Goal: Task Accomplishment & Management: Manage account settings

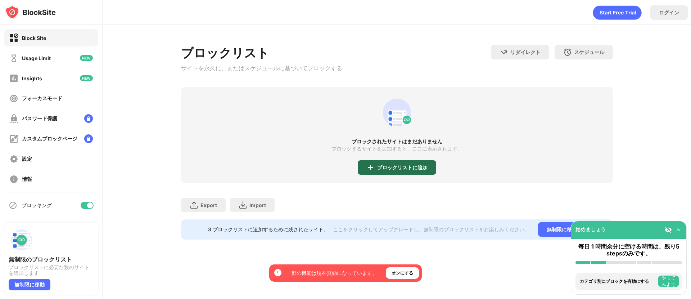
click at [383, 170] on div "ブロックリストに追加" at bounding box center [402, 167] width 50 height 6
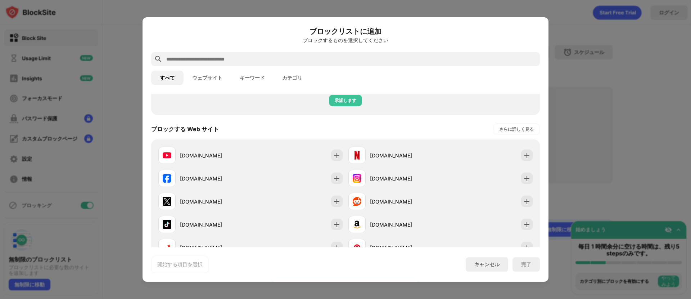
scroll to position [99, 0]
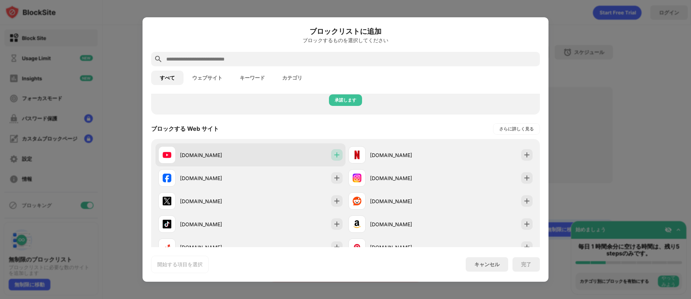
click at [336, 155] on img at bounding box center [336, 154] width 7 height 7
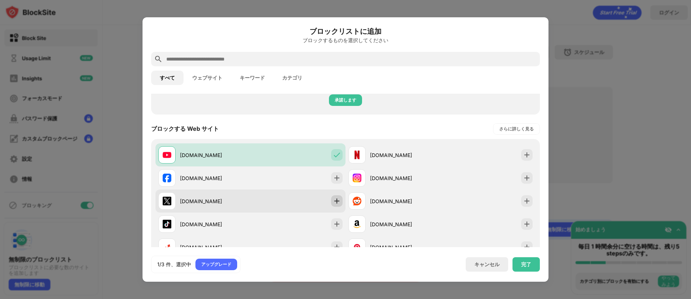
click at [337, 198] on img at bounding box center [336, 200] width 7 height 7
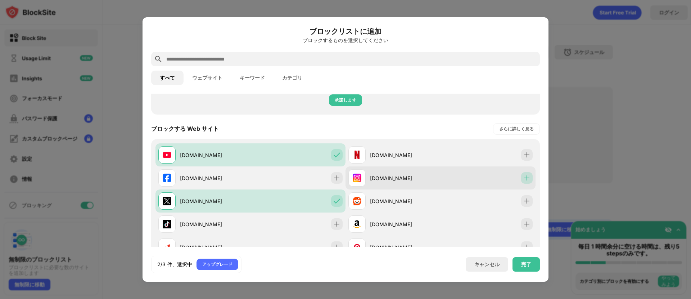
click at [529, 178] on img at bounding box center [526, 177] width 7 height 7
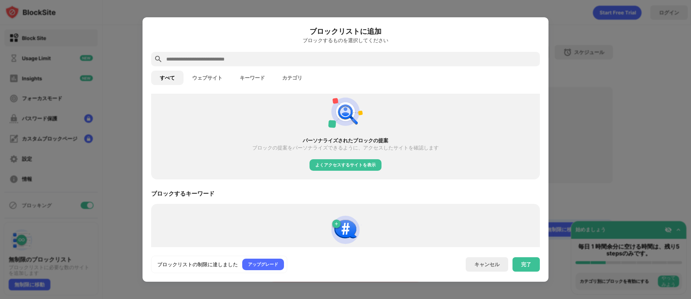
scroll to position [304, 0]
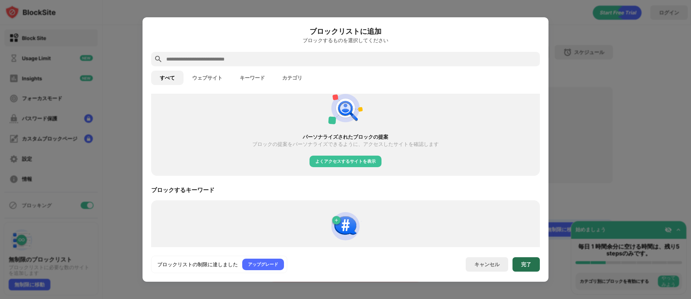
click at [529, 265] on div "完了" at bounding box center [526, 264] width 10 height 6
